Goal: Find specific page/section: Find specific page/section

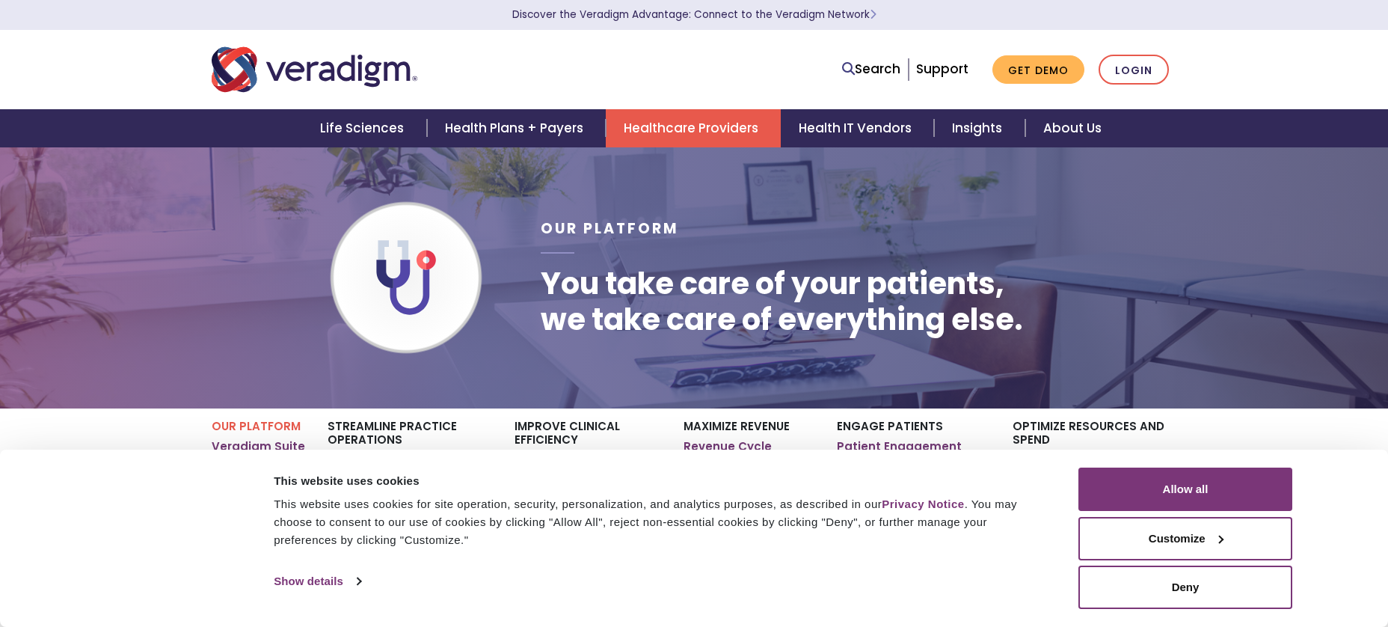
click at [950, 78] on li "Support" at bounding box center [942, 69] width 52 height 20
click at [951, 67] on link "Support" at bounding box center [942, 69] width 52 height 18
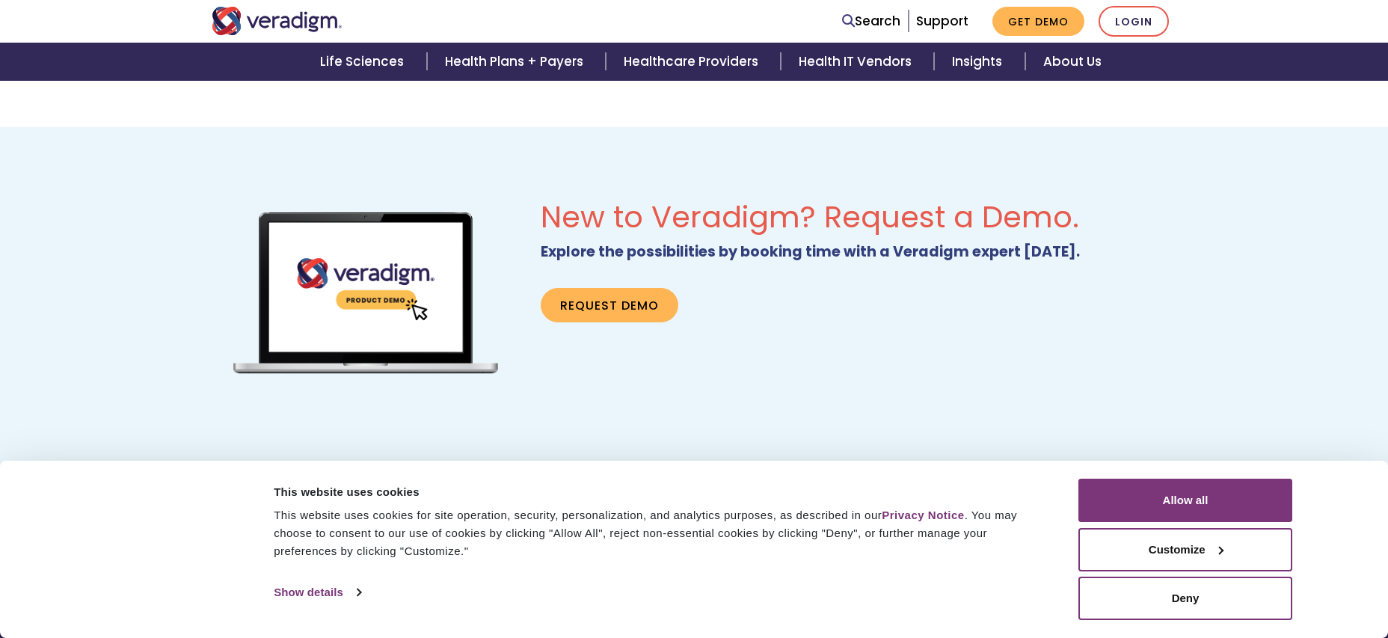
scroll to position [1016, 0]
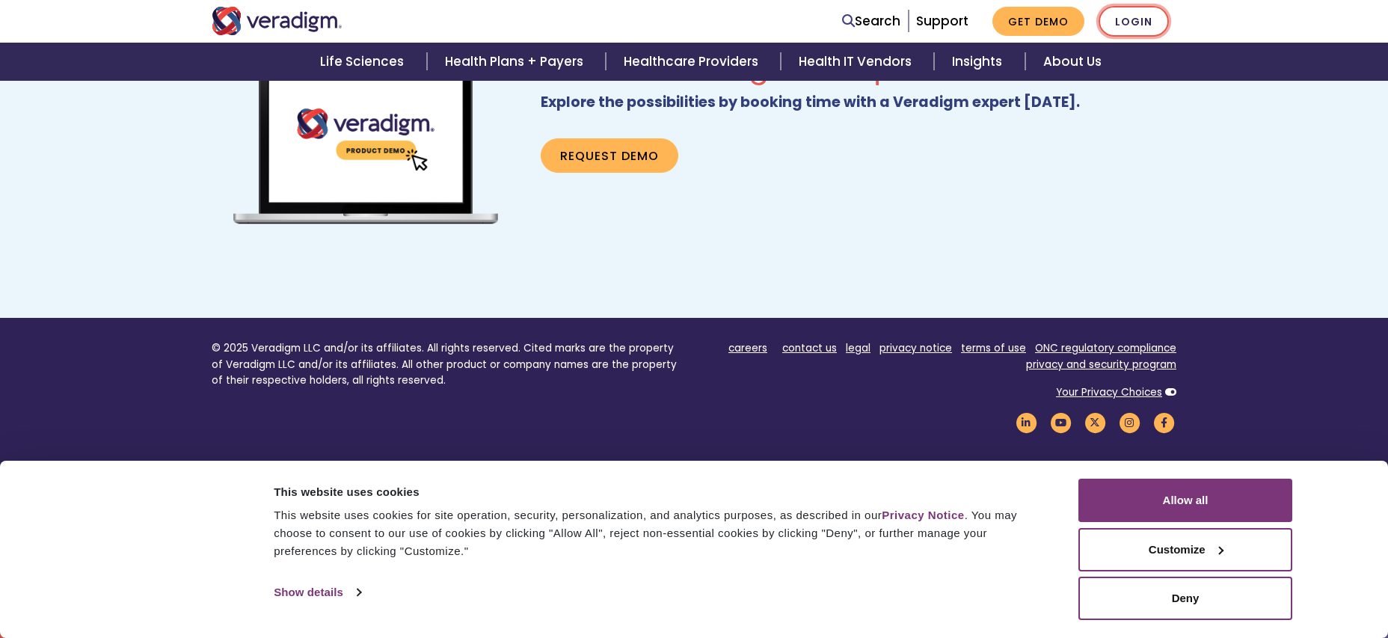
click at [1127, 26] on link "Login" at bounding box center [1134, 21] width 70 height 31
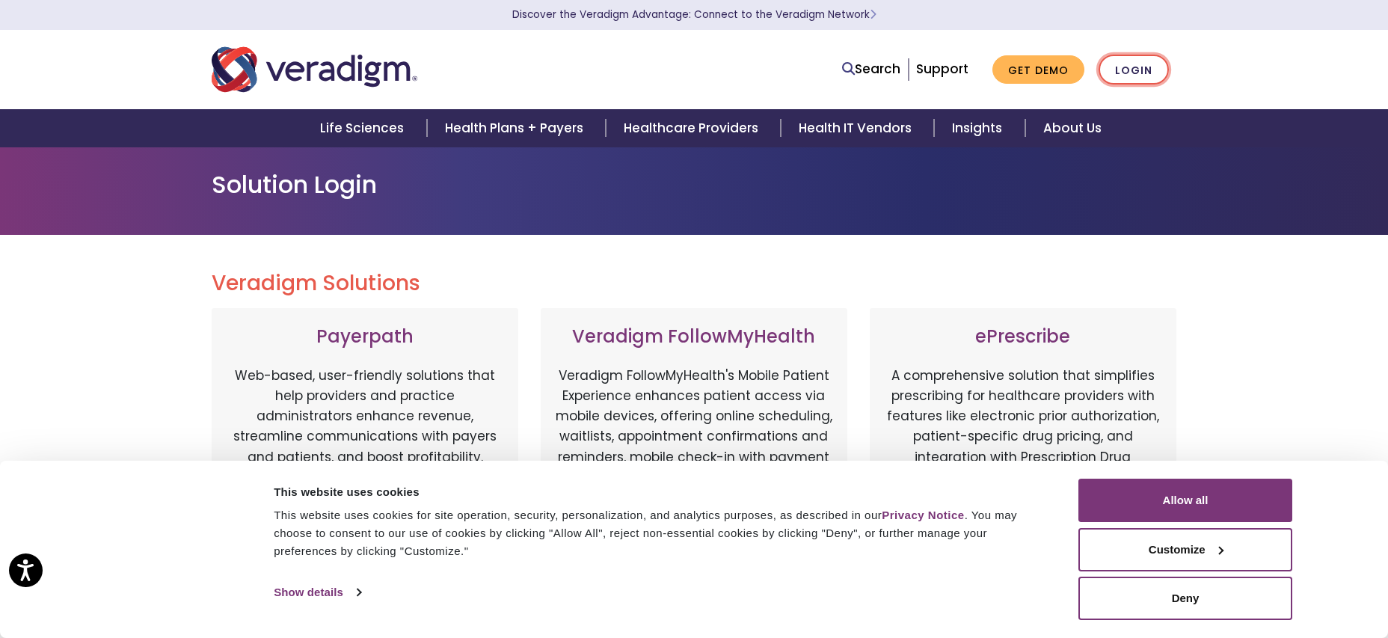
click at [1138, 67] on link "Login" at bounding box center [1134, 70] width 70 height 31
click at [1140, 76] on link "Login" at bounding box center [1134, 70] width 70 height 31
drag, startPoint x: 1164, startPoint y: 553, endPoint x: 1172, endPoint y: 492, distance: 61.8
click at [1172, 492] on div "Allow all Customize Allow selection Deny" at bounding box center [1185, 549] width 214 height 141
click at [1178, 596] on button "Deny" at bounding box center [1185, 598] width 214 height 43
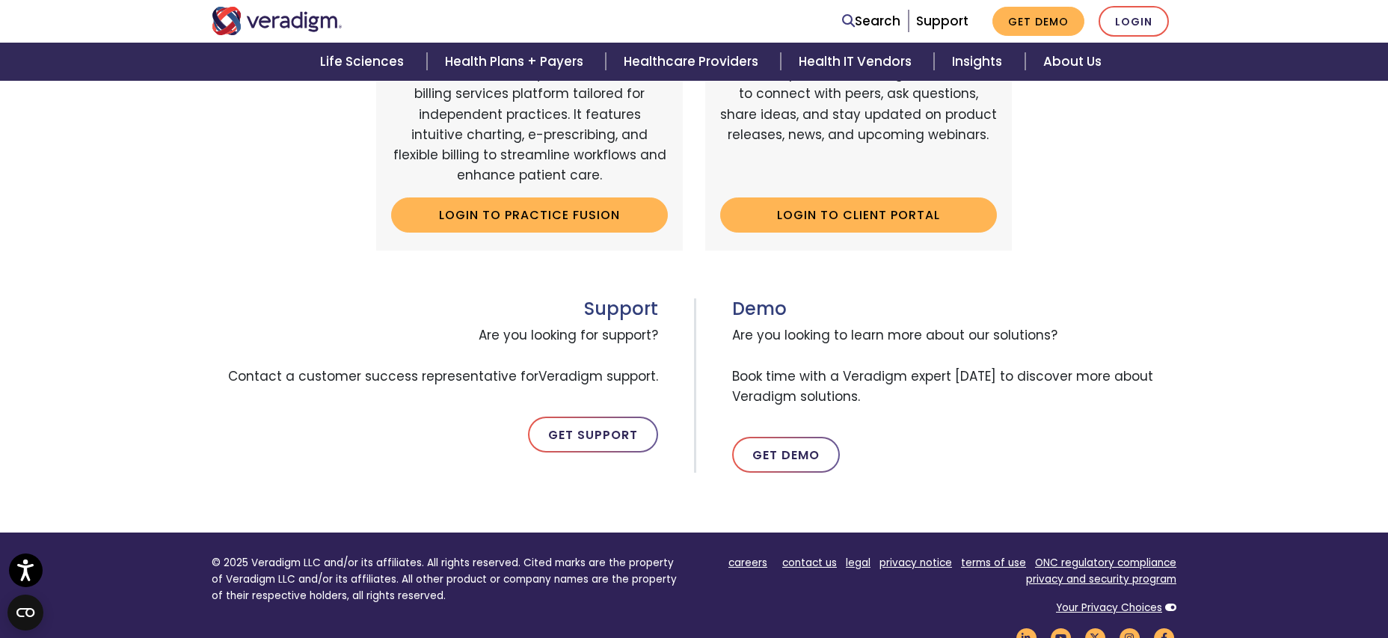
scroll to position [673, 0]
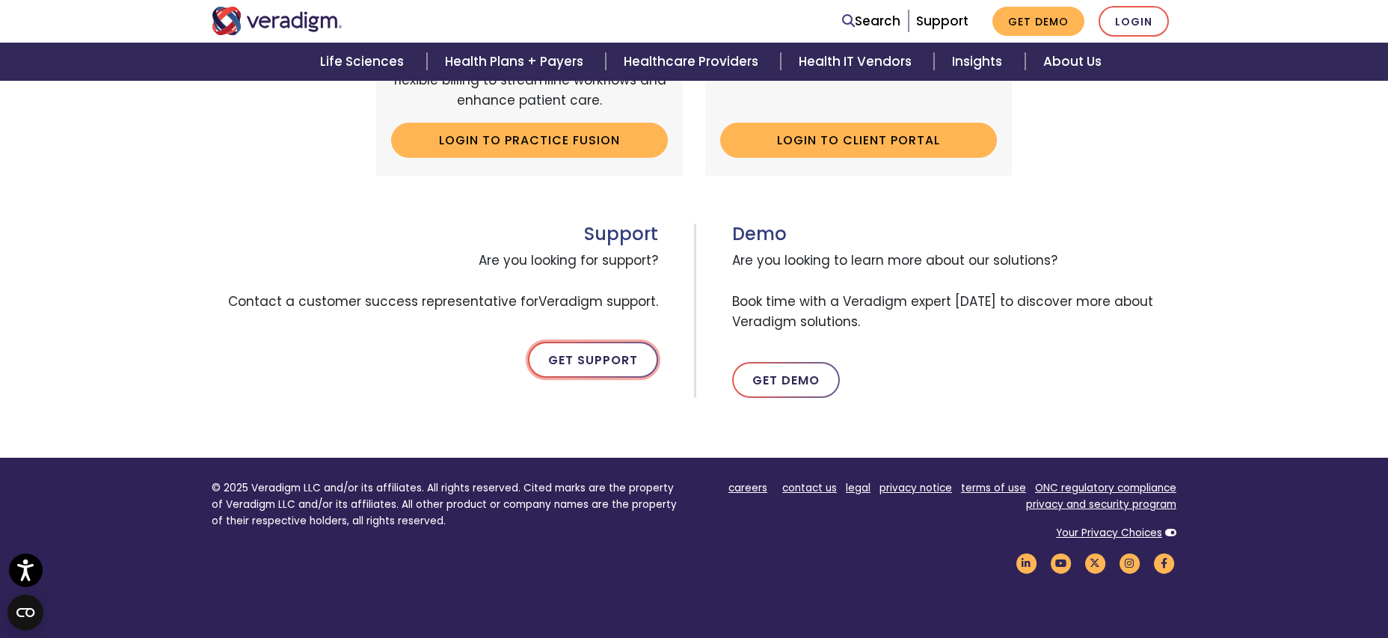
click at [635, 354] on link "Get Support" at bounding box center [593, 360] width 130 height 36
